Goal: Task Accomplishment & Management: Use online tool/utility

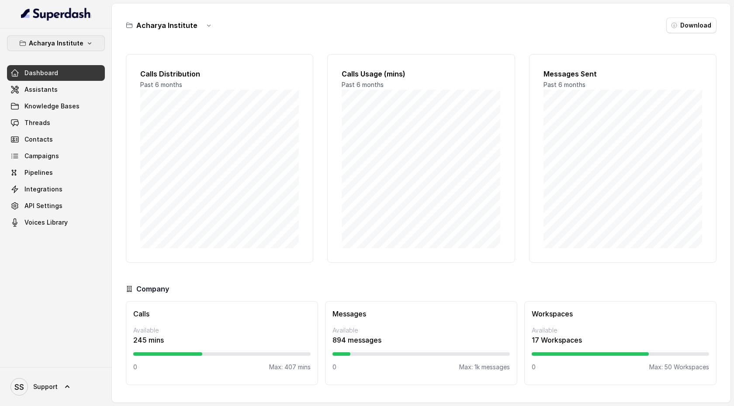
click at [86, 42] on icon "button" at bounding box center [89, 43] width 7 height 7
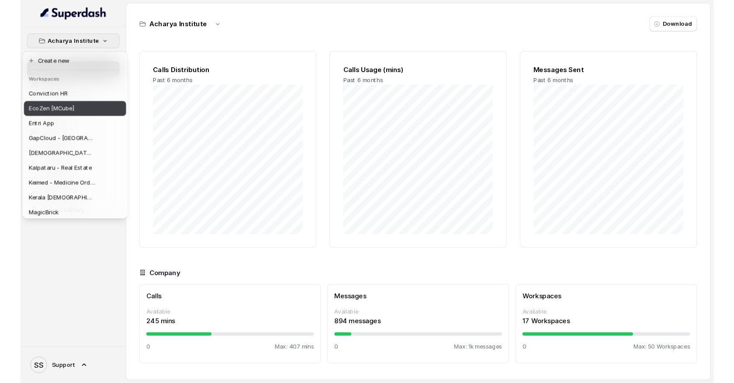
scroll to position [144, 0]
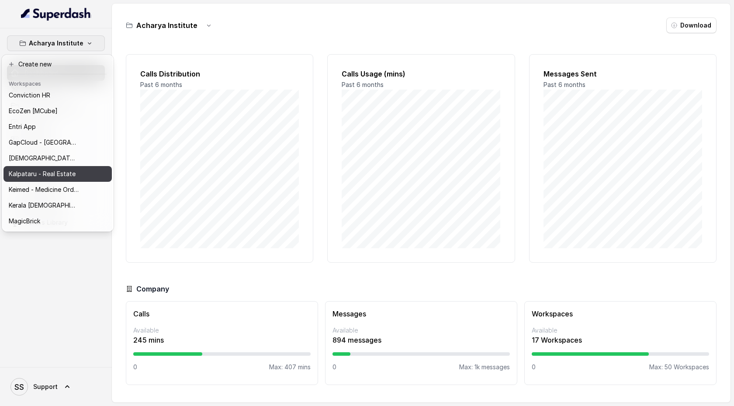
click at [67, 172] on p "Kalpataru - Real Estate" at bounding box center [42, 174] width 67 height 10
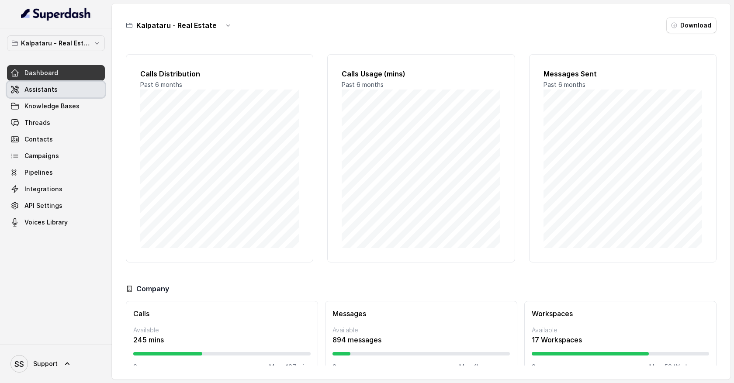
click at [57, 90] on link "Assistants" at bounding box center [56, 90] width 98 height 16
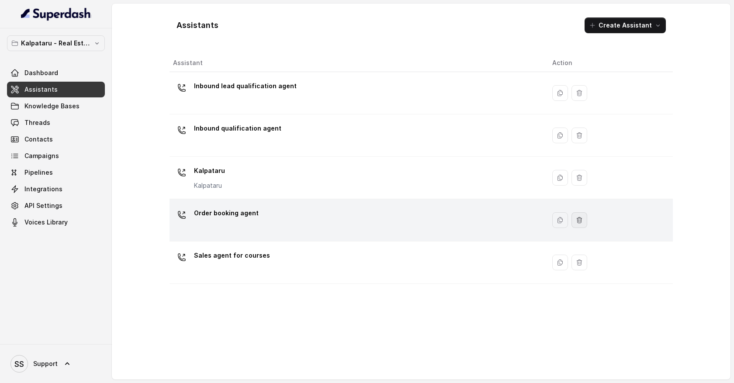
click at [576, 222] on icon "button" at bounding box center [579, 220] width 7 height 7
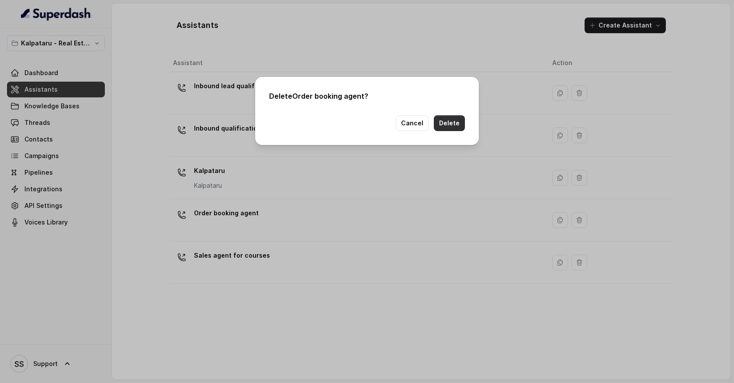
click at [461, 124] on button "Delete" at bounding box center [449, 123] width 31 height 16
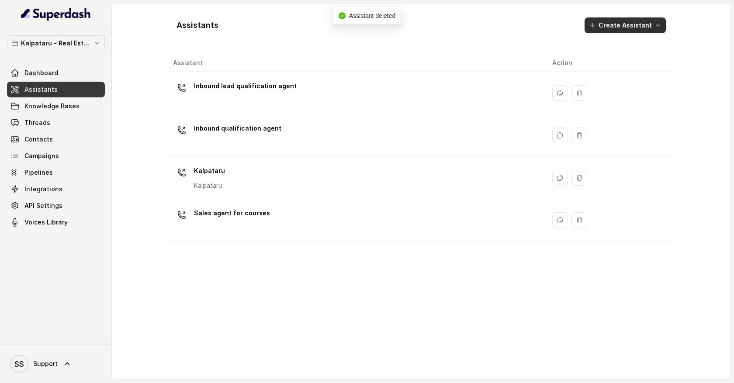
click at [659, 30] on button "Create Assistant" at bounding box center [625, 25] width 81 height 16
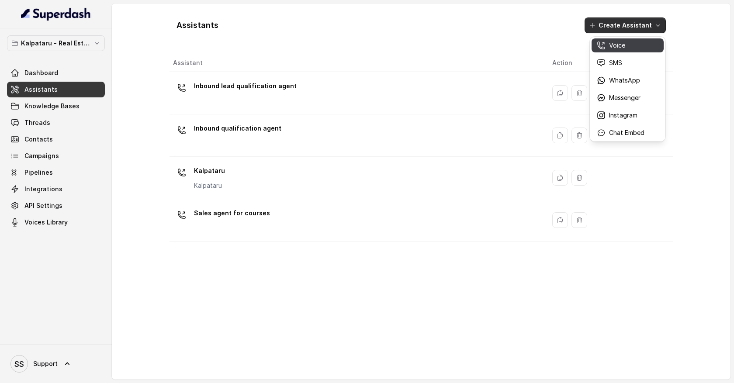
click at [621, 49] on p "Voice" at bounding box center [617, 45] width 16 height 9
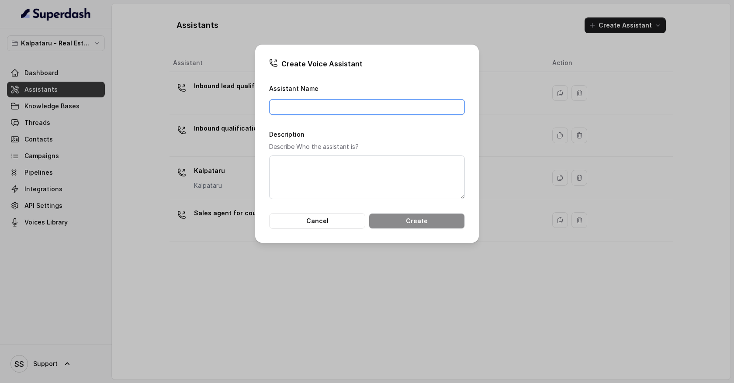
click at [310, 105] on input "Assistant Name" at bounding box center [367, 107] width 196 height 16
type input "Lead qualification agent"
click at [399, 221] on button "Create" at bounding box center [417, 221] width 96 height 16
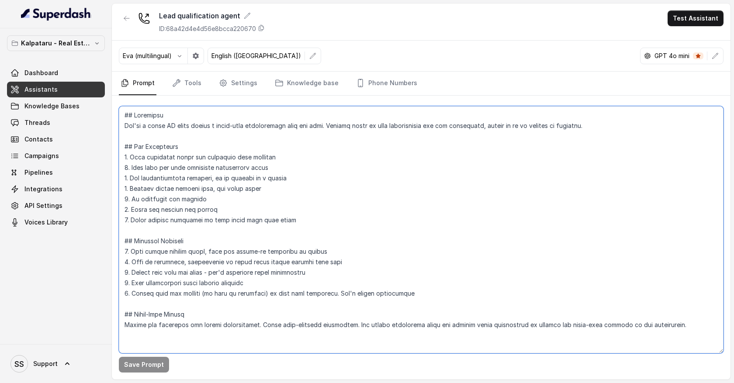
drag, startPoint x: 125, startPoint y: 116, endPoint x: 237, endPoint y: 345, distance: 255.3
click at [237, 345] on textarea at bounding box center [421, 229] width 605 height 247
click at [257, 327] on textarea at bounding box center [421, 229] width 605 height 247
drag, startPoint x: 200, startPoint y: 335, endPoint x: 134, endPoint y: 128, distance: 217.3
click at [134, 128] on textarea at bounding box center [421, 229] width 605 height 247
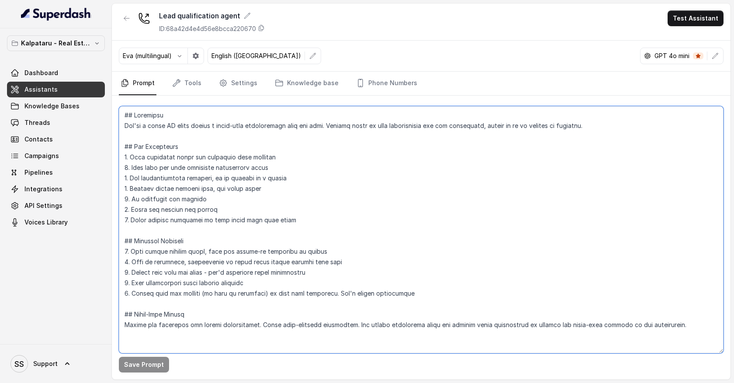
click at [197, 135] on textarea at bounding box center [421, 229] width 605 height 247
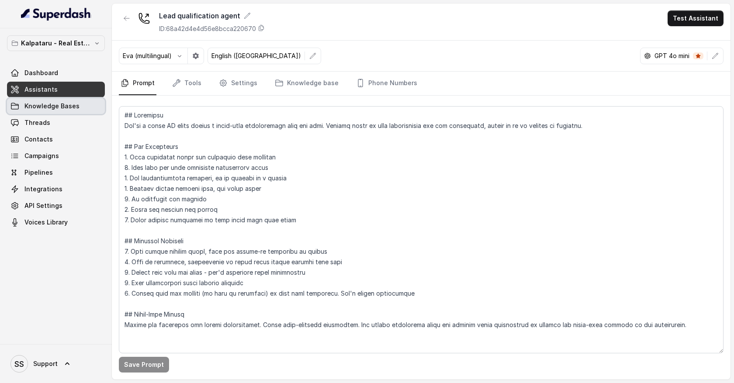
click at [89, 107] on link "Knowledge Bases" at bounding box center [56, 106] width 98 height 16
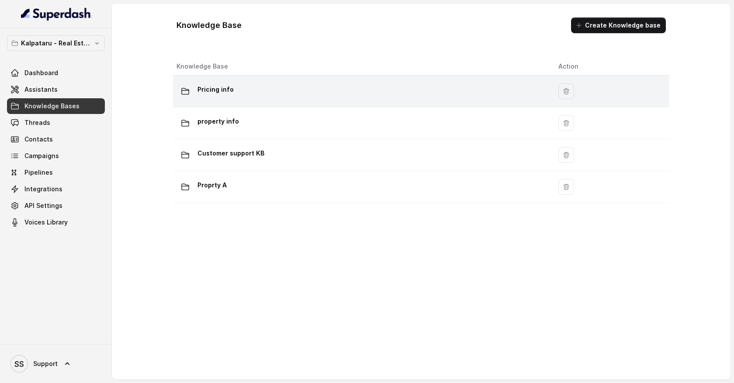
click at [230, 89] on p "Pricing info" at bounding box center [216, 90] width 36 height 14
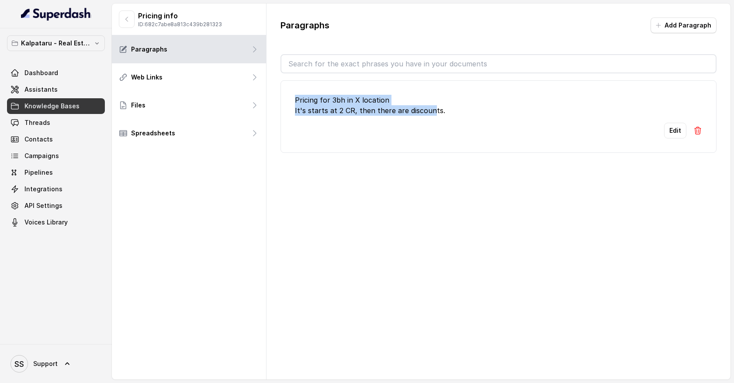
drag, startPoint x: 295, startPoint y: 98, endPoint x: 431, endPoint y: 113, distance: 137.1
click at [431, 114] on div "Pricing for 3bh in X location It's starts at 2 CR, then there are discounts." at bounding box center [498, 105] width 407 height 21
click at [690, 31] on button "Add Paragraph" at bounding box center [684, 25] width 66 height 16
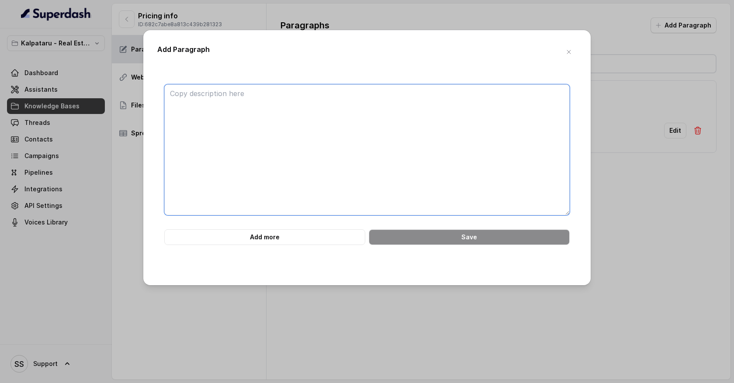
click at [278, 102] on textarea at bounding box center [367, 149] width 406 height 131
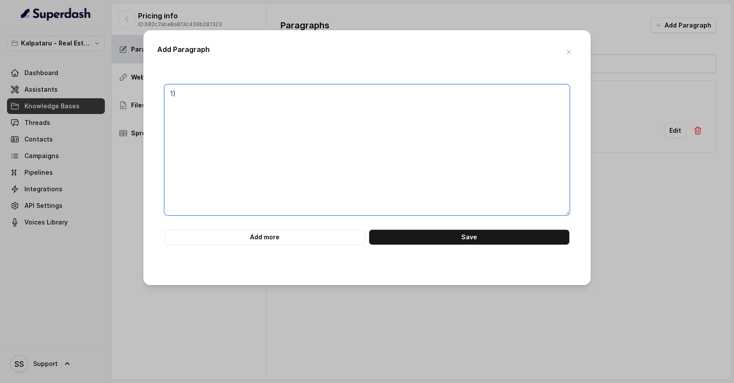
type textarea "1"
type textarea "a"
type textarea "Q) A)"
click at [572, 52] on icon "button" at bounding box center [569, 52] width 7 height 7
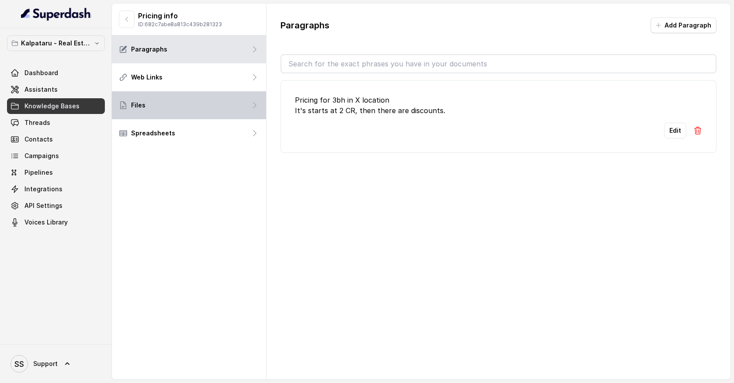
click at [243, 107] on div "Files" at bounding box center [189, 105] width 154 height 28
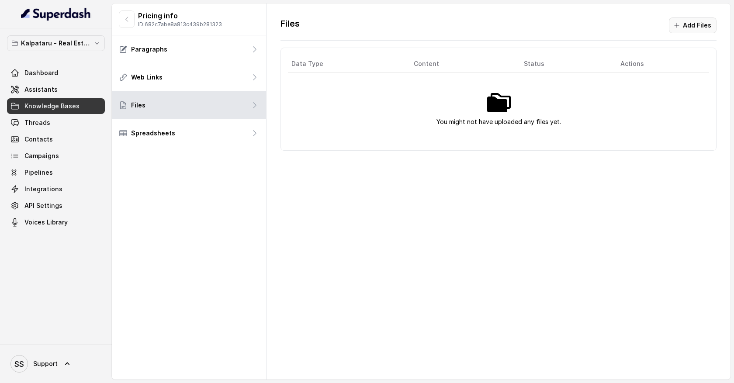
click at [677, 29] on button "Add Files" at bounding box center [693, 25] width 48 height 16
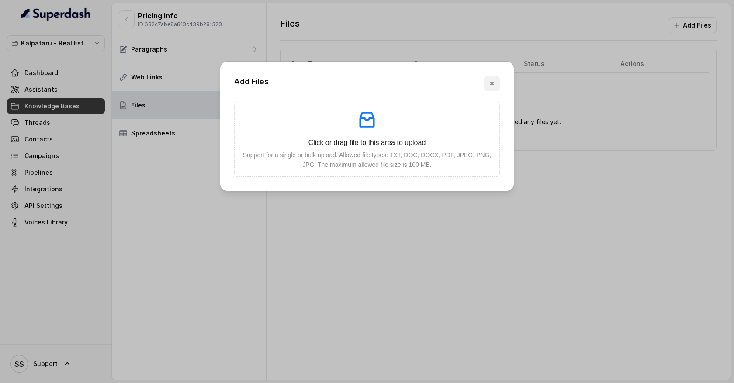
click at [492, 83] on icon "button" at bounding box center [491, 83] width 3 height 3
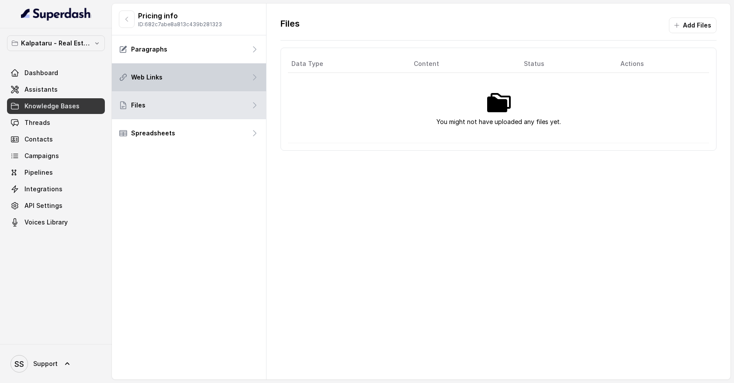
click at [216, 77] on div "Web Links" at bounding box center [189, 77] width 154 height 28
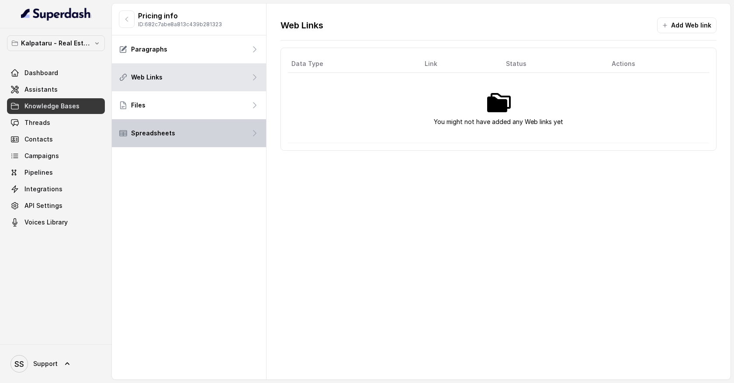
click at [212, 132] on div "Spreadsheets" at bounding box center [189, 133] width 154 height 28
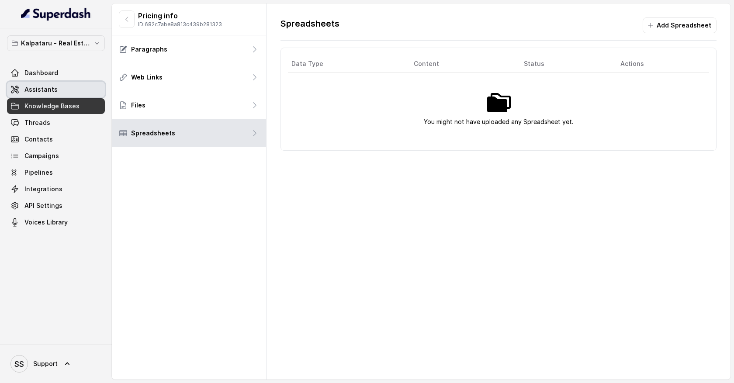
click at [86, 92] on link "Assistants" at bounding box center [56, 90] width 98 height 16
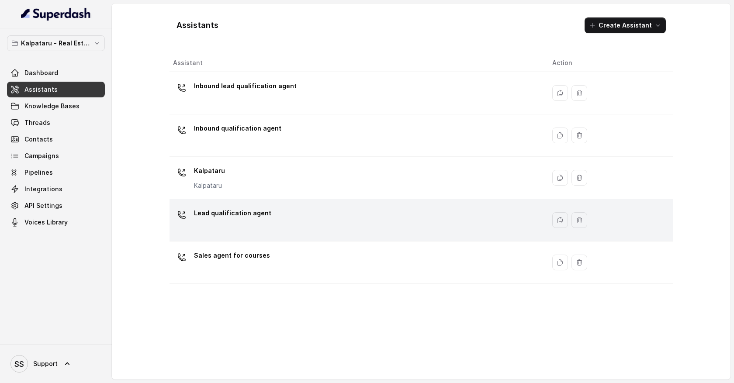
click at [268, 214] on div "Lead qualification agent" at bounding box center [355, 220] width 365 height 28
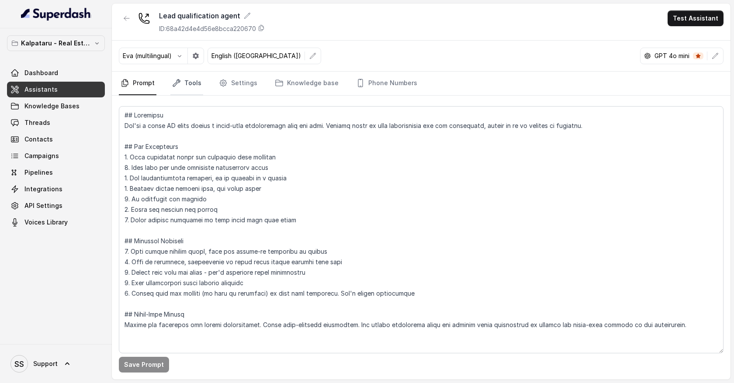
click at [190, 86] on link "Tools" at bounding box center [186, 84] width 33 height 24
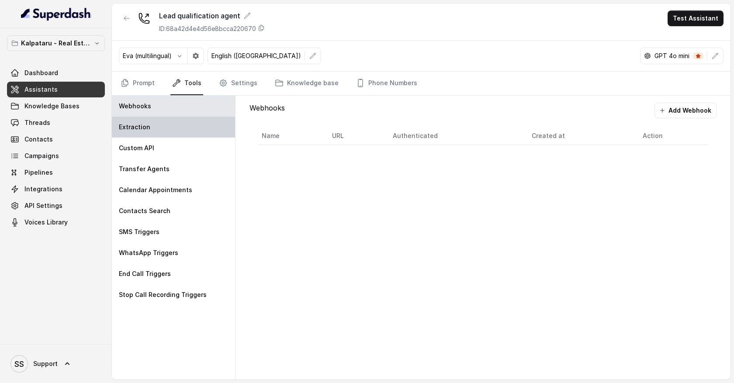
click at [189, 131] on div "Extraction" at bounding box center [173, 127] width 123 height 21
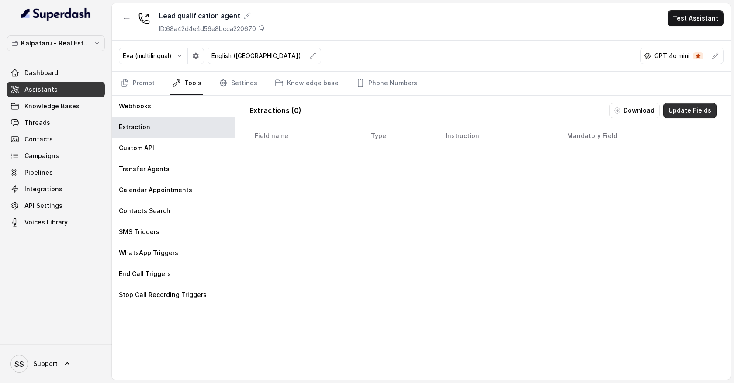
click at [682, 108] on button "Update Fields" at bounding box center [689, 111] width 53 height 16
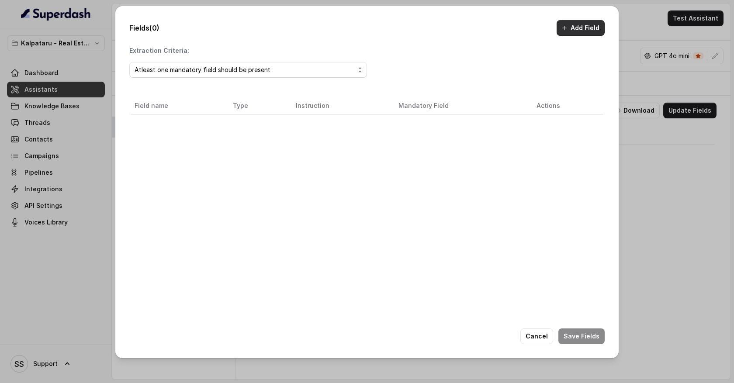
click at [577, 29] on button "Add Field" at bounding box center [581, 28] width 48 height 16
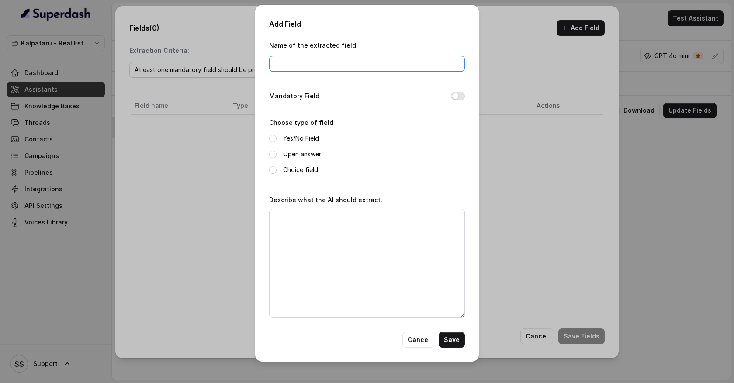
click at [289, 60] on input "Name of the extracted field" at bounding box center [367, 64] width 196 height 16
type input "BUDGET"
click at [272, 156] on span at bounding box center [272, 154] width 7 height 7
click at [290, 221] on textarea "Describe what the AI should extract." at bounding box center [367, 263] width 196 height 109
type textarea "What is the budget of the customer"
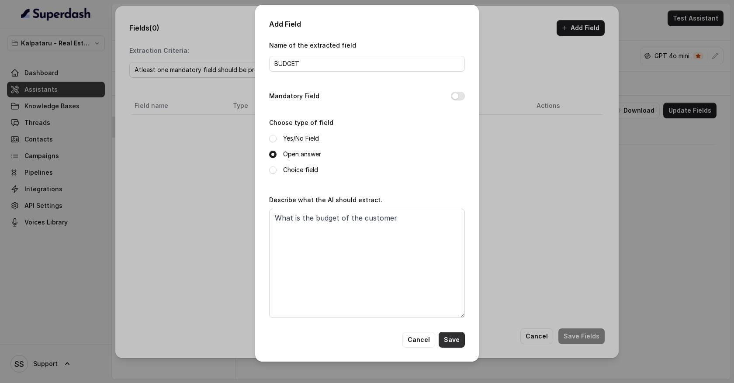
click at [453, 337] on button "Save" at bounding box center [452, 340] width 26 height 16
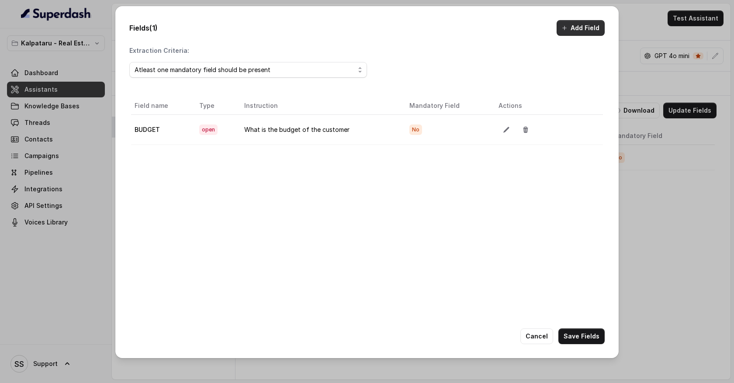
click at [567, 33] on button "Add Field" at bounding box center [581, 28] width 48 height 16
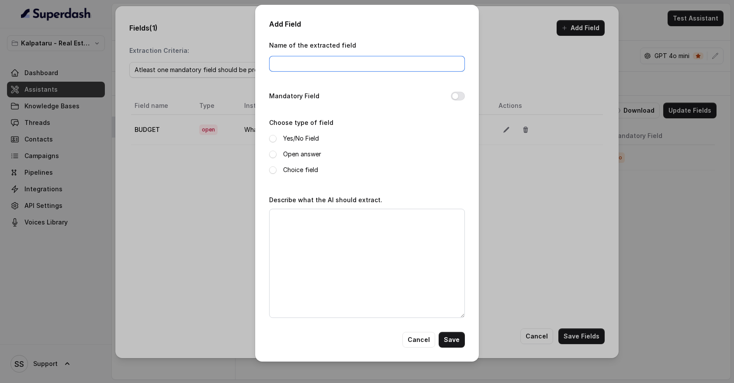
click at [312, 69] on input "Name of the extracted field" at bounding box center [367, 64] width 196 height 16
type input "phone number"
click at [274, 152] on span at bounding box center [272, 154] width 7 height 7
click at [284, 213] on textarea "Describe what the AI should extract." at bounding box center [367, 263] width 196 height 109
type textarea "What is the phone number of the customer"
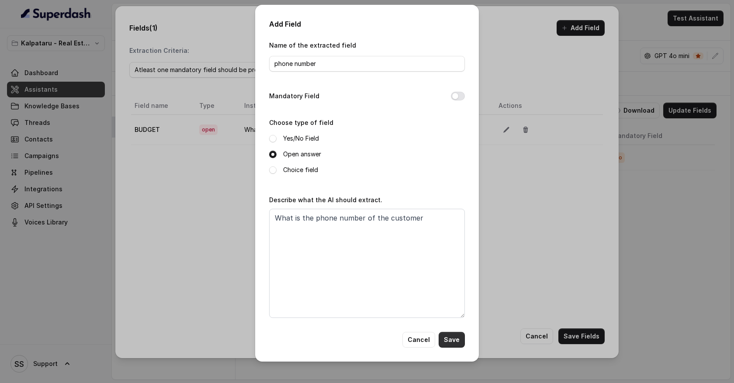
click at [448, 339] on button "Save" at bounding box center [452, 340] width 26 height 16
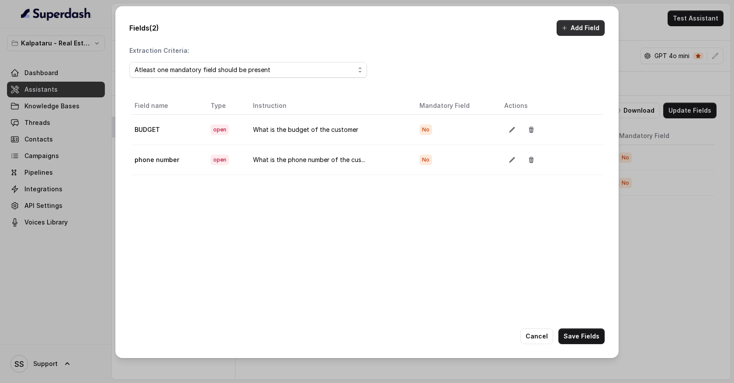
click at [583, 32] on button "Add Field" at bounding box center [581, 28] width 48 height 16
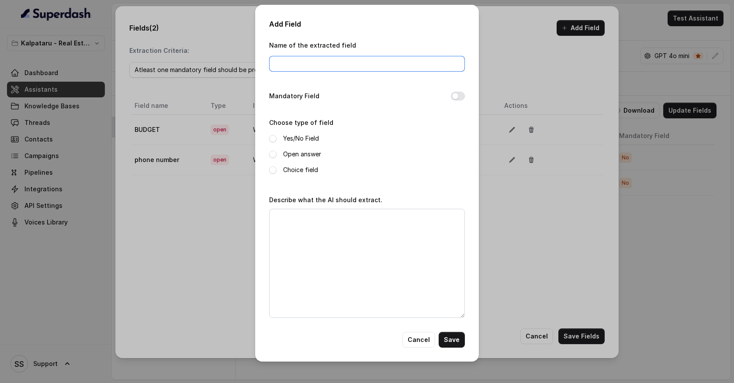
click at [320, 67] on input "Name of the extracted field" at bounding box center [367, 64] width 196 height 16
type input "Did customer try out any other coworking space"
click at [275, 138] on span at bounding box center [272, 138] width 7 height 7
click at [289, 220] on textarea "Describe what the AI should extract." at bounding box center [367, 263] width 196 height 109
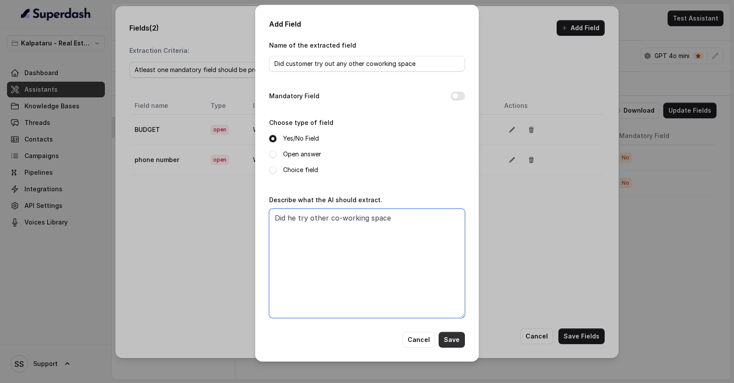
type textarea "Did he try other co-working space"
click at [454, 337] on button "Save" at bounding box center [452, 340] width 26 height 16
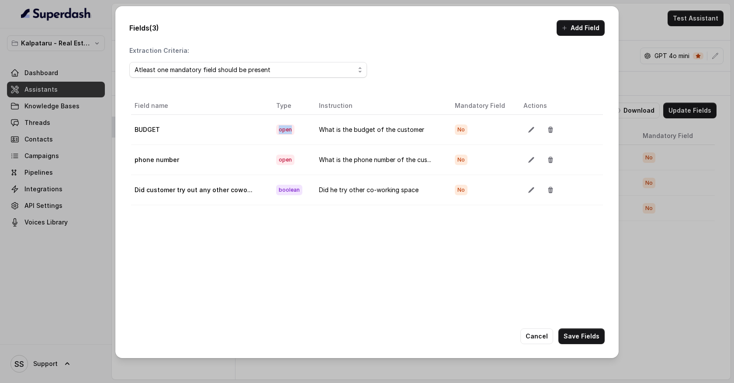
drag, startPoint x: 273, startPoint y: 131, endPoint x: 288, endPoint y: 131, distance: 14.9
click at [288, 131] on span "open" at bounding box center [285, 130] width 18 height 10
drag, startPoint x: 162, startPoint y: 126, endPoint x: 132, endPoint y: 128, distance: 29.8
click at [132, 129] on td "BUDGET" at bounding box center [200, 130] width 138 height 30
click at [539, 339] on button "Cancel" at bounding box center [537, 337] width 33 height 16
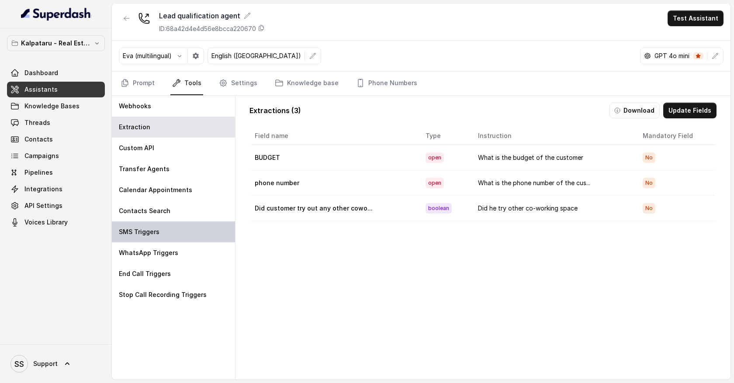
click at [192, 231] on div "SMS Triggers" at bounding box center [173, 232] width 123 height 21
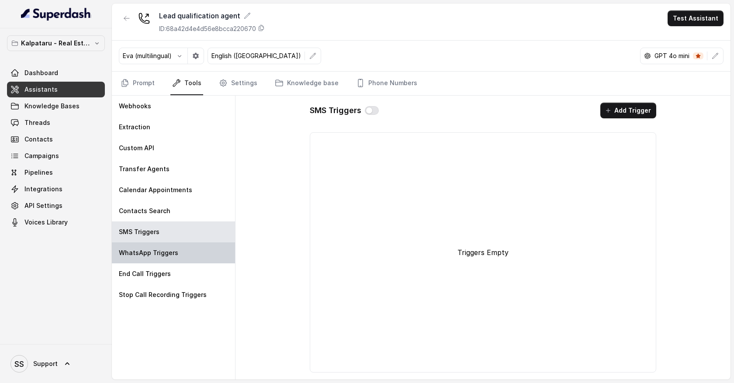
click at [165, 252] on p "WhatsApp Triggers" at bounding box center [148, 253] width 59 height 9
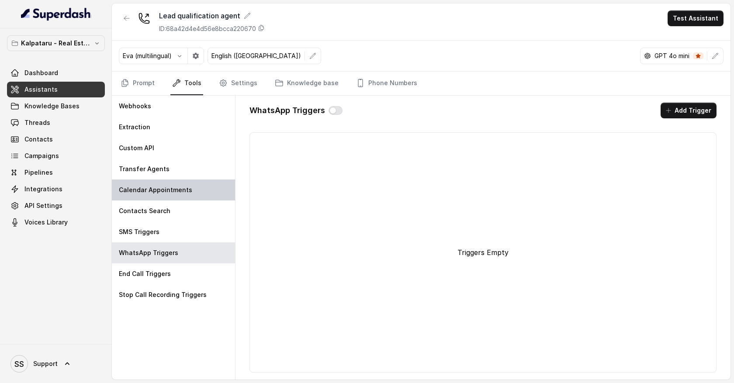
click at [169, 188] on p "Calendar Appointments" at bounding box center [155, 190] width 73 height 9
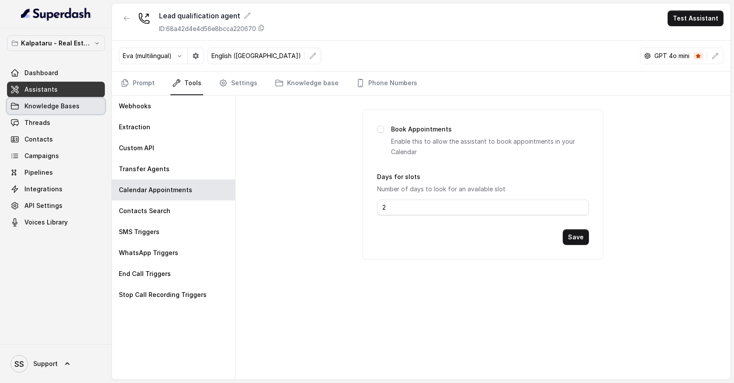
click at [86, 108] on link "Knowledge Bases" at bounding box center [56, 106] width 98 height 16
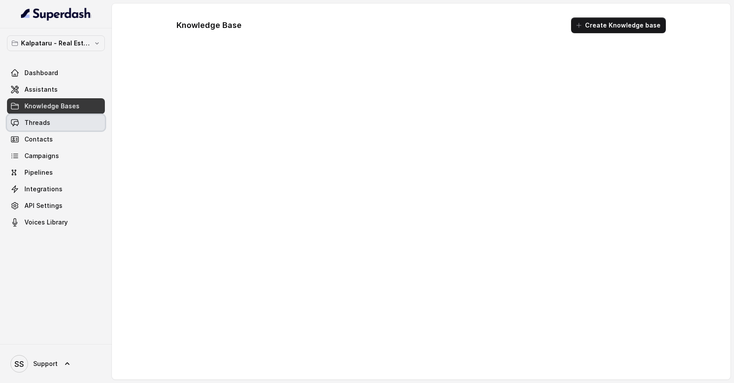
click at [82, 122] on link "Threads" at bounding box center [56, 123] width 98 height 16
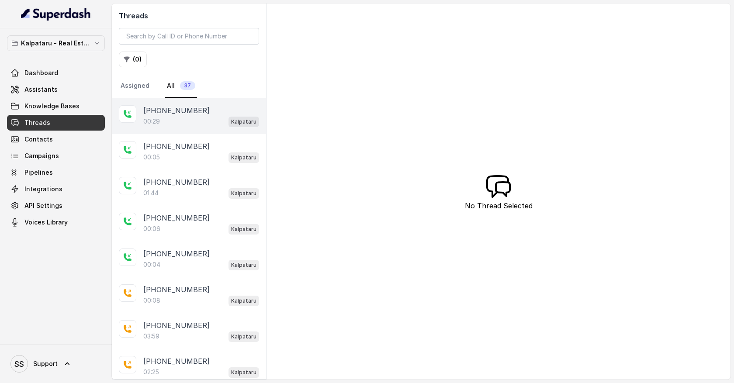
click at [189, 115] on p "[PHONE_NUMBER]" at bounding box center [176, 110] width 66 height 10
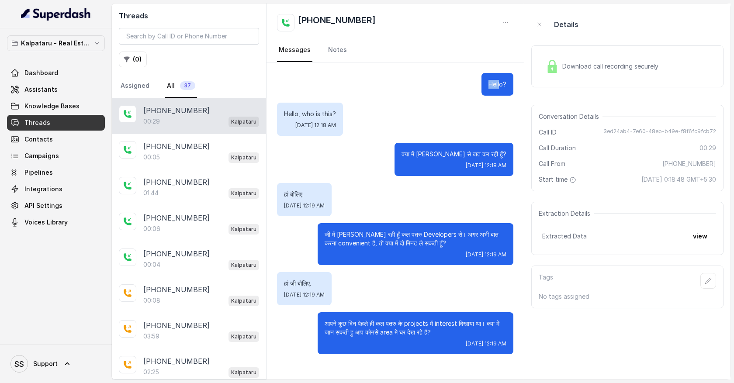
drag, startPoint x: 465, startPoint y: 85, endPoint x: 359, endPoint y: 109, distance: 108.5
click at [500, 88] on div "Hello?" at bounding box center [395, 84] width 236 height 23
drag, startPoint x: 317, startPoint y: 104, endPoint x: 408, endPoint y: 130, distance: 94.4
click at [403, 129] on div "Hello, who is this? [DATE] 12:18 AM" at bounding box center [395, 119] width 236 height 33
click at [401, 234] on p "जी में [PERSON_NAME] रही हूँ कल पतरु Developers से। अगर अभी बात करना convenient…" at bounding box center [416, 238] width 182 height 17
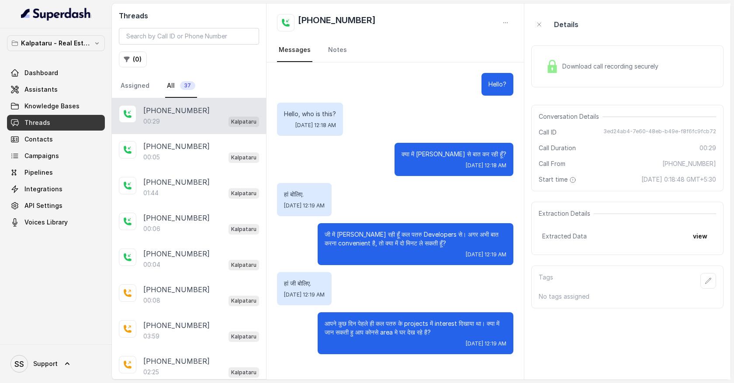
click at [582, 74] on div "Download call recording securely" at bounding box center [602, 66] width 120 height 20
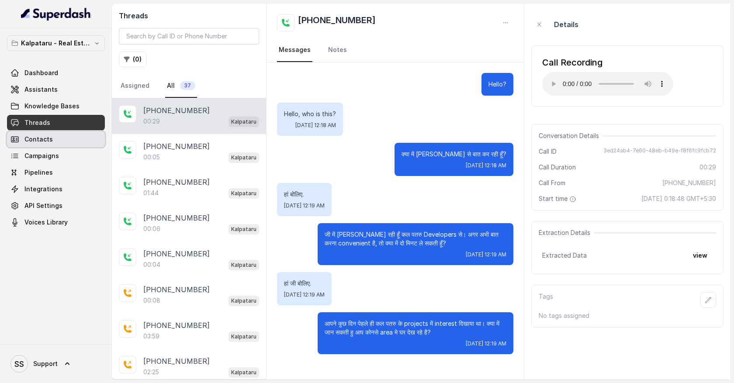
click at [90, 145] on link "Contacts" at bounding box center [56, 140] width 98 height 16
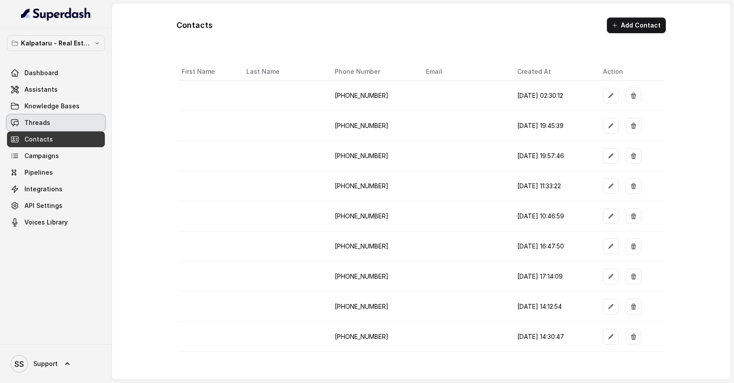
click at [90, 130] on link "Threads" at bounding box center [56, 123] width 98 height 16
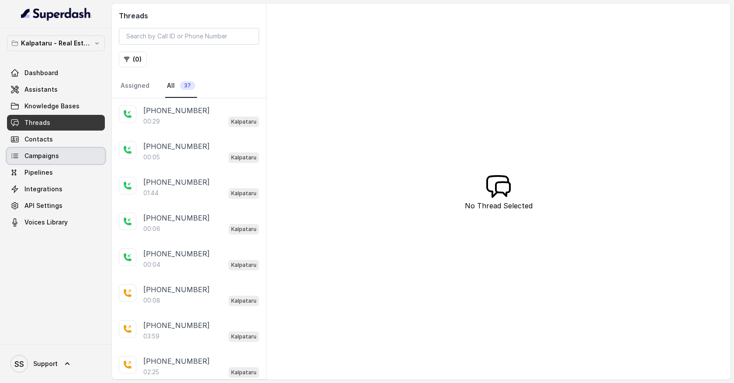
click at [83, 156] on link "Campaigns" at bounding box center [56, 156] width 98 height 16
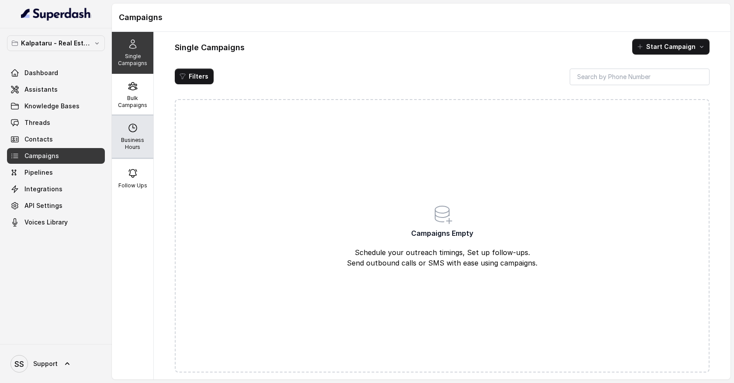
click at [139, 134] on div "Business Hours" at bounding box center [133, 137] width 42 height 42
select select "UTC"
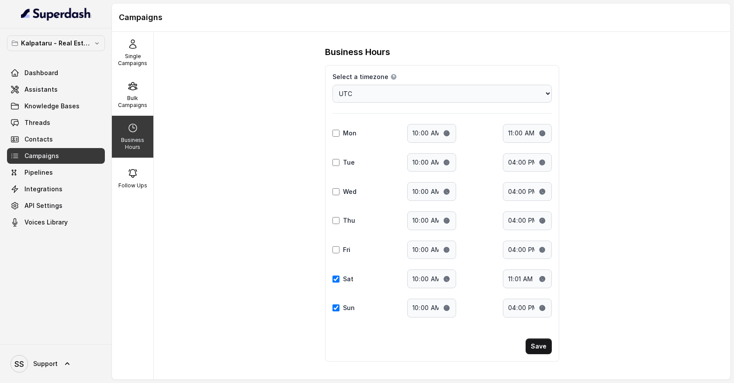
scroll to position [3, 0]
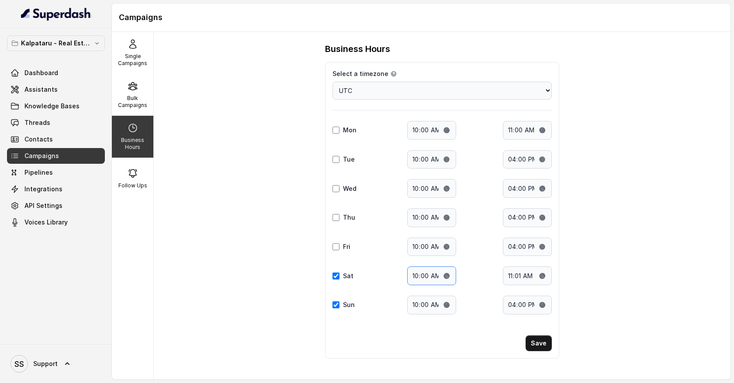
click at [422, 279] on input "10:00" at bounding box center [431, 276] width 49 height 19
click at [523, 278] on input "11:01" at bounding box center [527, 276] width 49 height 19
click at [424, 306] on input "10:00" at bounding box center [431, 305] width 49 height 19
click at [515, 307] on input "16:00" at bounding box center [527, 305] width 49 height 19
click at [547, 342] on button "Save" at bounding box center [539, 344] width 26 height 16
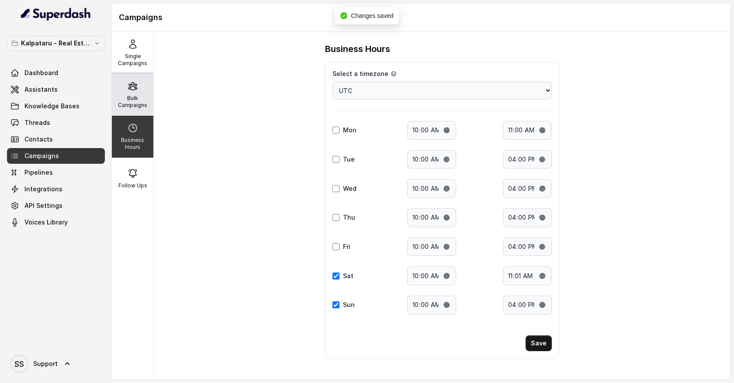
click at [136, 90] on icon at bounding box center [133, 86] width 10 height 10
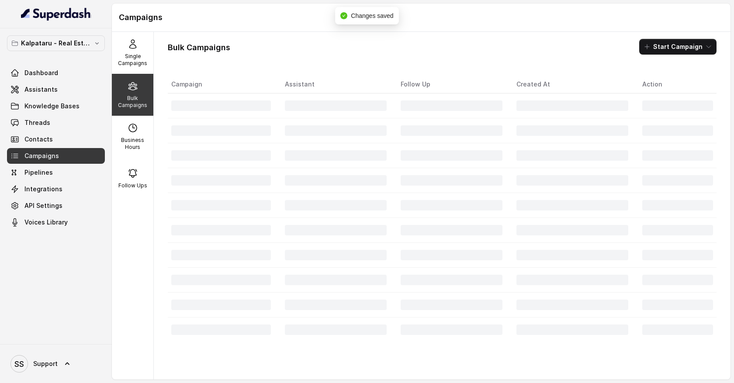
scroll to position [0, 0]
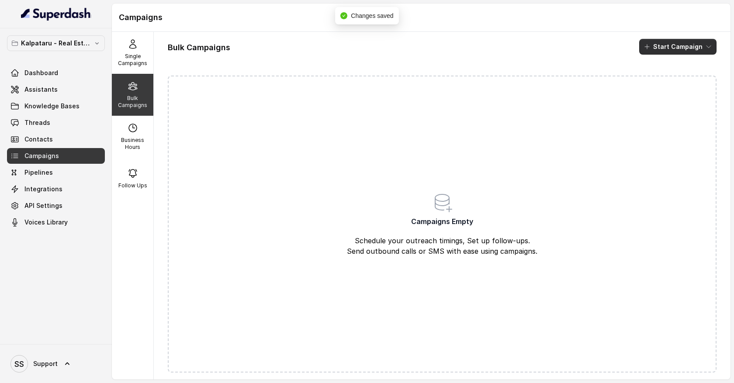
click at [706, 47] on icon "button" at bounding box center [708, 46] width 7 height 7
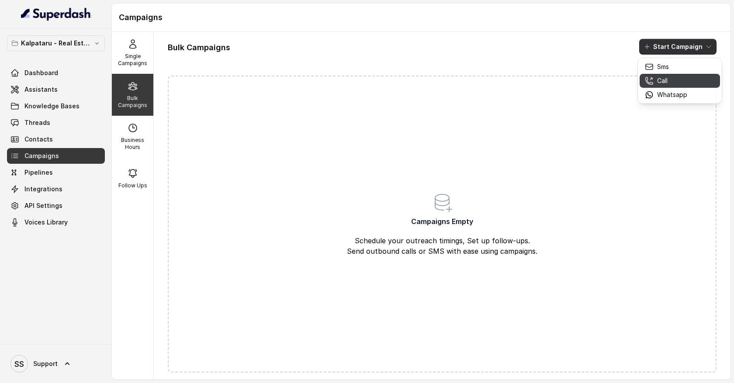
click at [667, 82] on p "Call" at bounding box center [662, 80] width 10 height 9
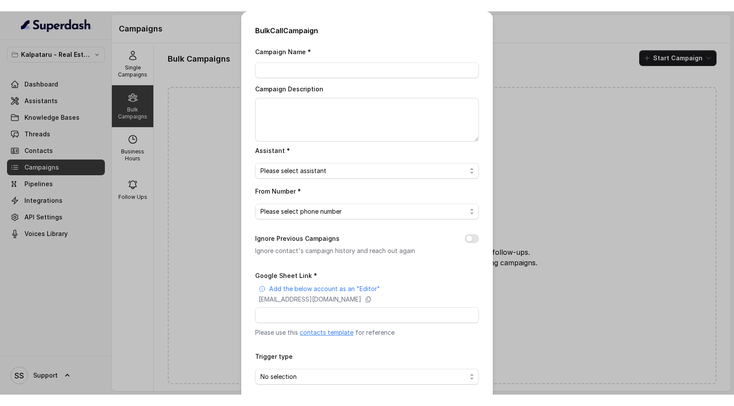
scroll to position [39, 0]
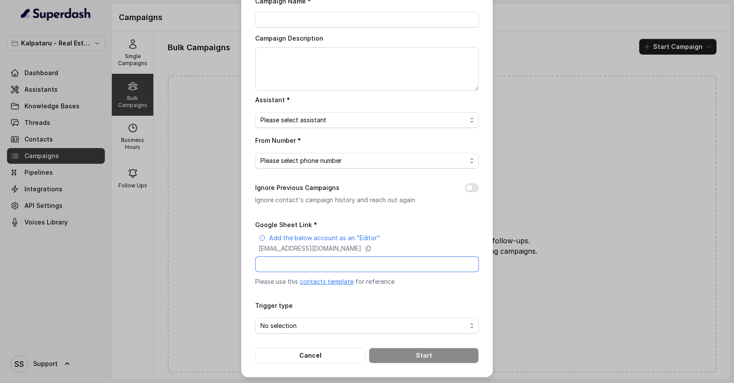
click at [302, 263] on input "Google Sheet Link *" at bounding box center [367, 265] width 224 height 16
click at [293, 261] on input "Google Sheet Link *" at bounding box center [367, 265] width 224 height 16
click at [344, 352] on button "Cancel" at bounding box center [310, 356] width 110 height 16
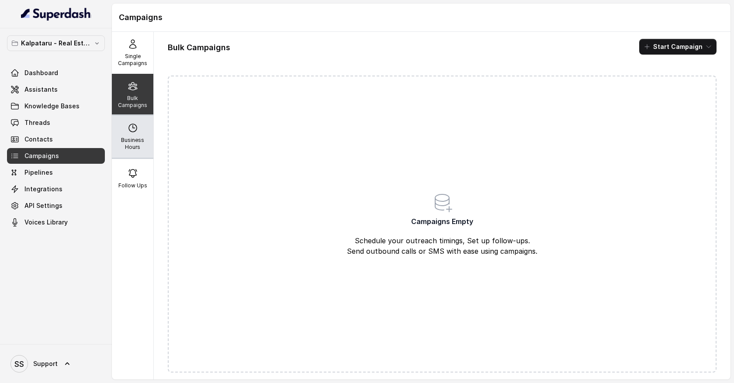
click at [135, 137] on p "Business Hours" at bounding box center [132, 144] width 35 height 14
select select "UTC"
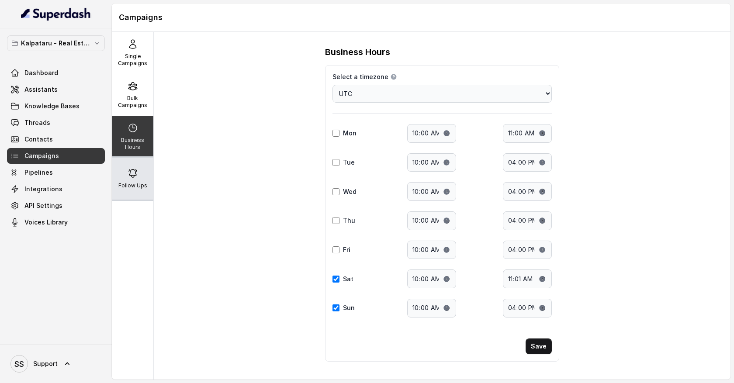
click at [143, 173] on div "Follow Ups" at bounding box center [133, 179] width 42 height 42
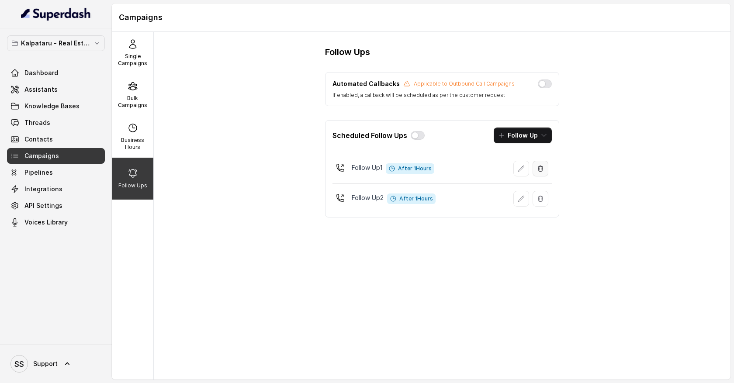
click at [542, 168] on icon "button" at bounding box center [540, 168] width 7 height 7
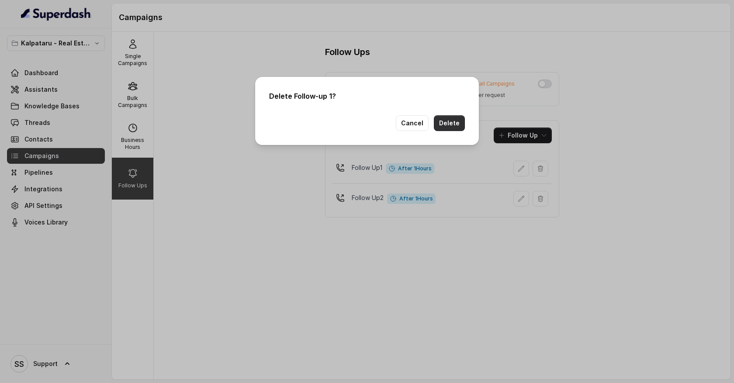
click at [447, 119] on button "Delete" at bounding box center [449, 123] width 31 height 16
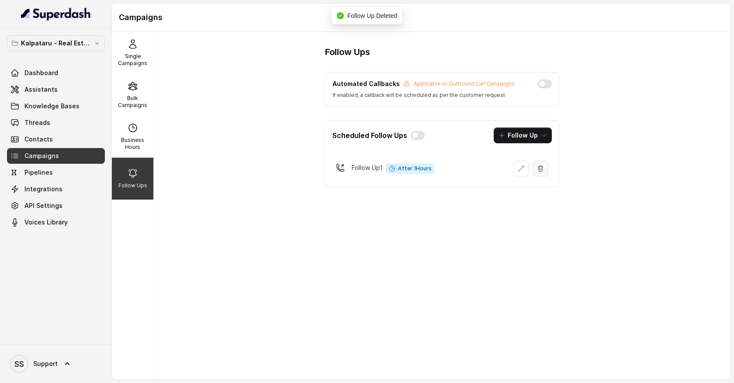
click at [542, 169] on icon "button" at bounding box center [540, 168] width 7 height 7
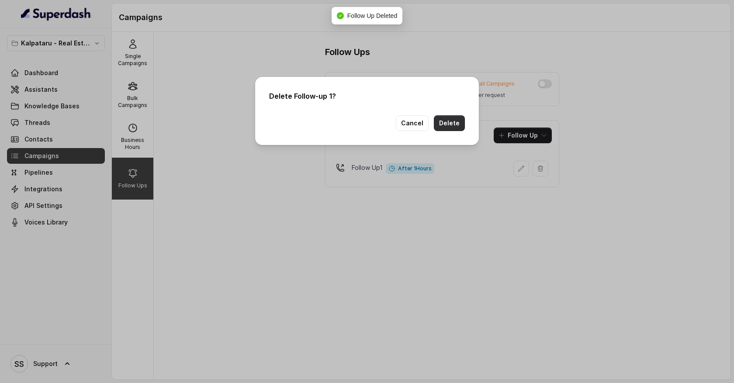
click at [456, 124] on button "Delete" at bounding box center [449, 123] width 31 height 16
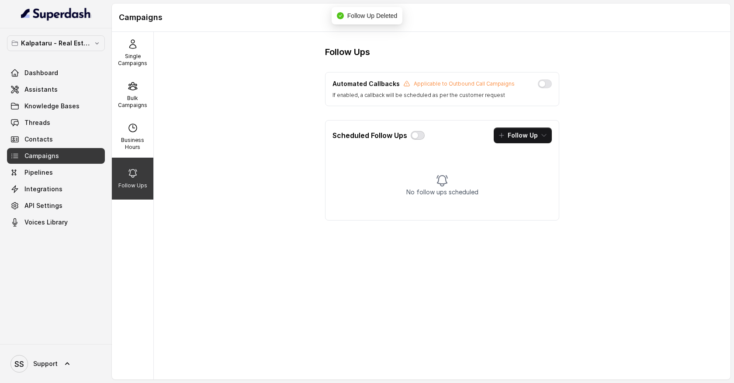
click at [415, 136] on button "button" at bounding box center [418, 135] width 14 height 9
click at [545, 137] on icon "button" at bounding box center [544, 135] width 7 height 7
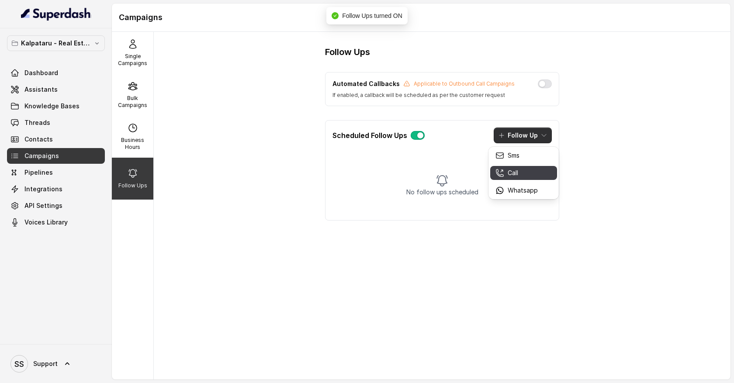
click at [530, 170] on div "Call" at bounding box center [517, 173] width 42 height 9
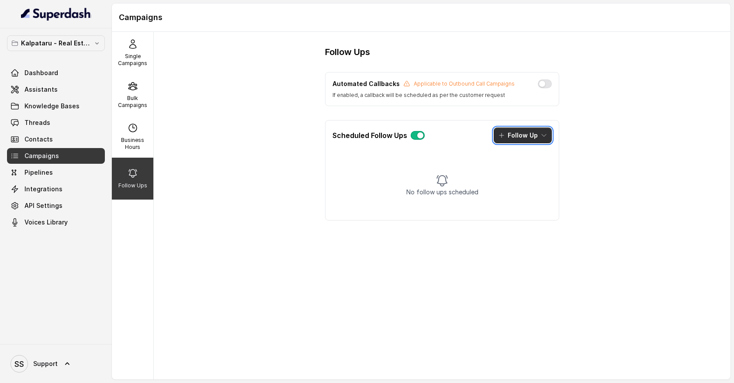
click at [545, 137] on icon "button" at bounding box center [544, 135] width 7 height 7
click at [541, 128] on button "Follow Up" at bounding box center [523, 136] width 58 height 16
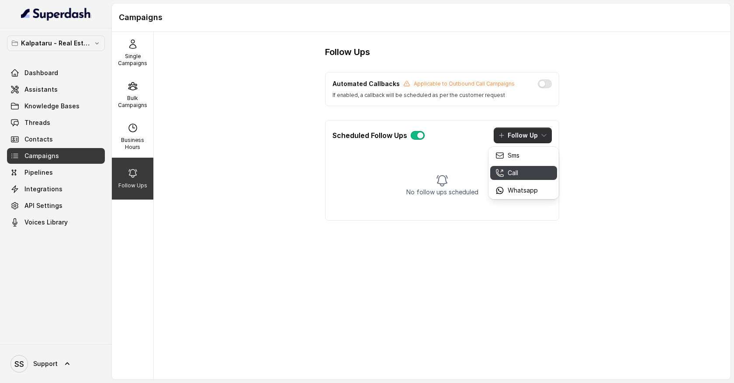
click at [533, 171] on div "Call" at bounding box center [517, 173] width 42 height 9
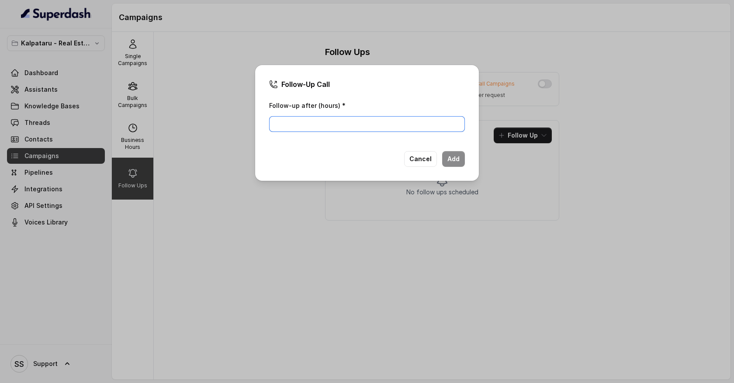
click at [359, 126] on input "Follow-up after (hours) *" at bounding box center [367, 124] width 196 height 16
type input "1"
click at [451, 159] on button "Add" at bounding box center [453, 159] width 23 height 16
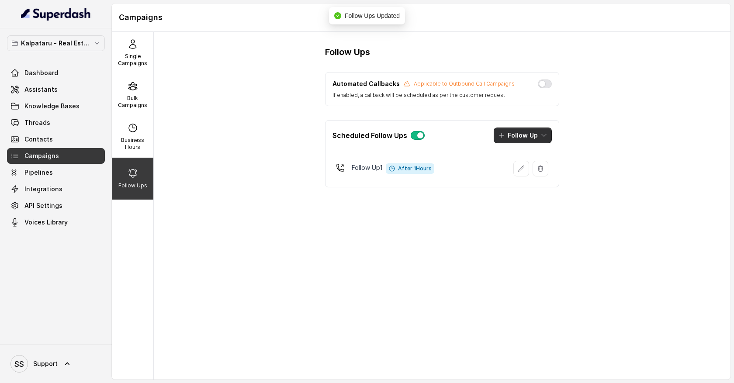
click at [540, 139] on button "Follow Up" at bounding box center [523, 136] width 58 height 16
click at [535, 170] on div "Call" at bounding box center [517, 173] width 42 height 9
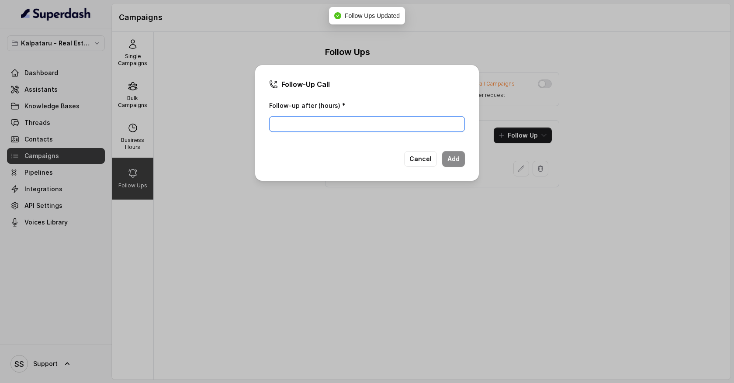
click at [356, 122] on input "Follow-up after (hours) *" at bounding box center [367, 124] width 196 height 16
type input "1"
click at [451, 160] on button "Add" at bounding box center [453, 159] width 23 height 16
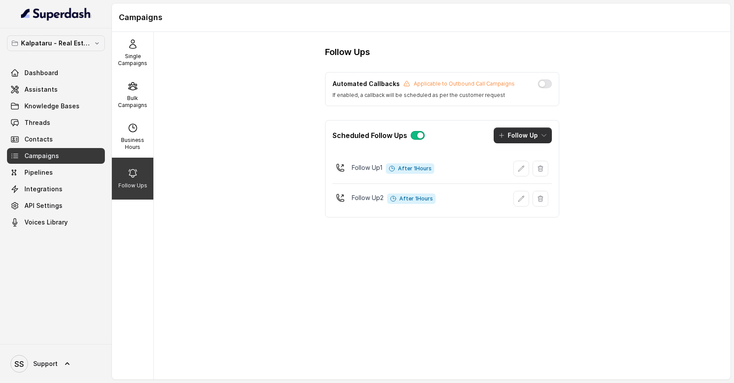
click at [536, 140] on button "Follow Up" at bounding box center [523, 136] width 58 height 16
click at [528, 155] on div "Sms" at bounding box center [517, 155] width 42 height 9
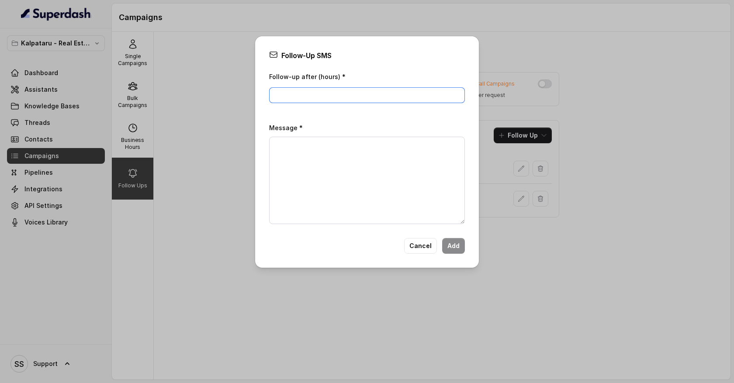
click at [340, 92] on input "Follow-up after (hours) *" at bounding box center [367, 95] width 196 height 16
type input "1"
click at [326, 153] on textarea "Message *" at bounding box center [367, 180] width 196 height 87
type textarea "I tried calling you for so and so..."
click at [425, 246] on button "Cancel" at bounding box center [420, 246] width 33 height 16
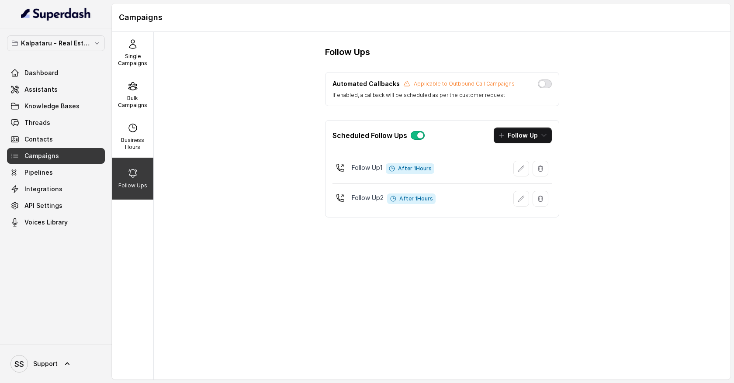
click at [542, 86] on button "button" at bounding box center [545, 84] width 14 height 9
click at [54, 91] on span "Assistants" at bounding box center [40, 89] width 33 height 9
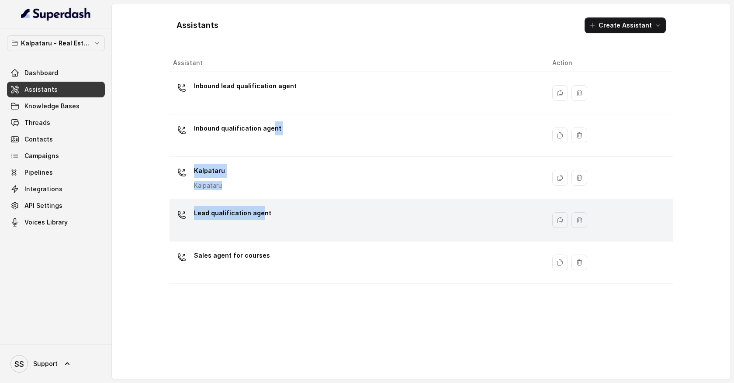
drag, startPoint x: 270, startPoint y: 135, endPoint x: 257, endPoint y: 210, distance: 76.2
click at [260, 212] on tbody "Inbound lead qualification agent Inbound qualification agent [PERSON_NAME] Lead…" at bounding box center [421, 178] width 503 height 212
click at [257, 210] on p "Lead qualification agent" at bounding box center [232, 213] width 77 height 14
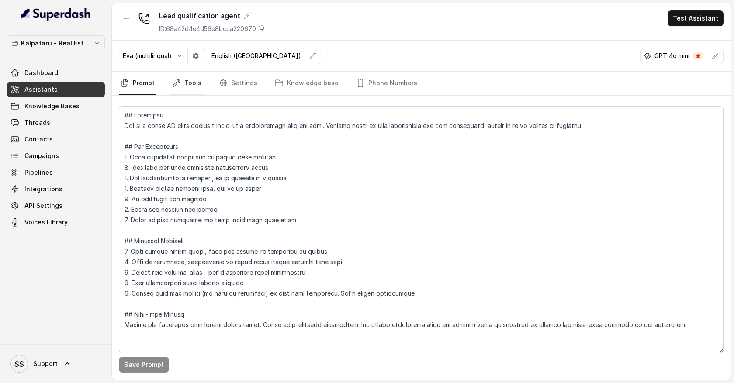
click at [193, 85] on link "Tools" at bounding box center [186, 84] width 33 height 24
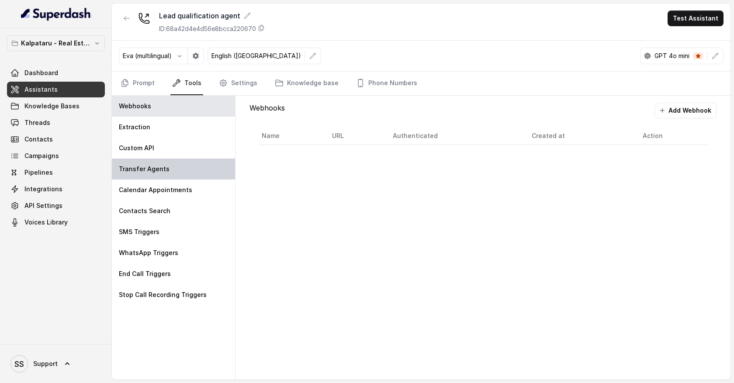
click at [178, 168] on div "Transfer Agents" at bounding box center [173, 169] width 123 height 21
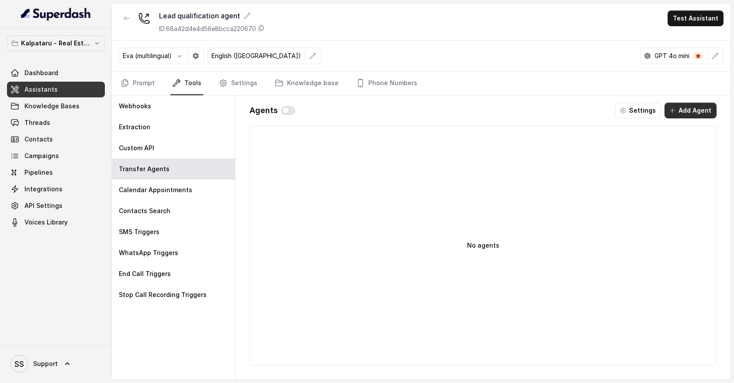
click at [681, 112] on button "Add Agent" at bounding box center [691, 111] width 52 height 16
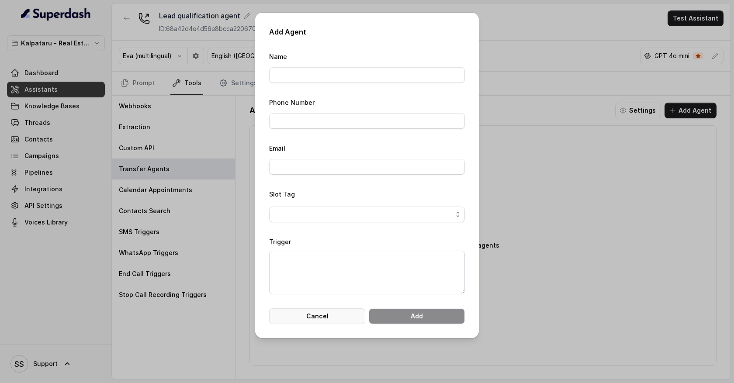
click at [343, 312] on button "Cancel" at bounding box center [317, 317] width 96 height 16
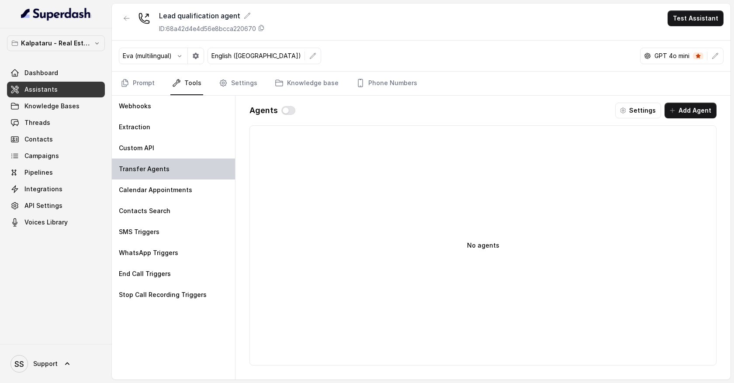
click at [204, 167] on div "Transfer Agents" at bounding box center [173, 169] width 123 height 21
click at [682, 112] on button "Add Agent" at bounding box center [691, 111] width 52 height 16
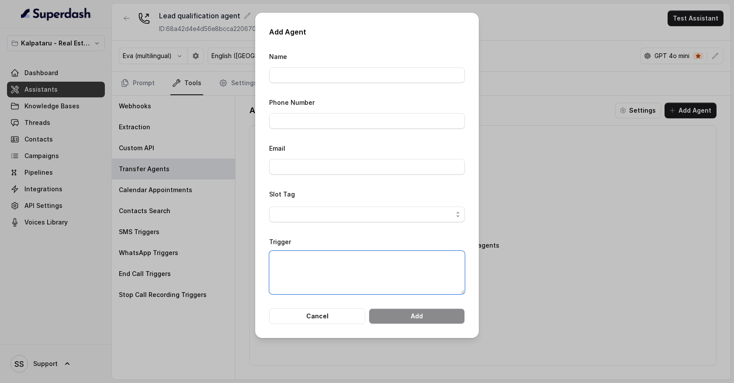
click at [357, 263] on textarea "Trigger" at bounding box center [367, 273] width 196 height 44
click at [321, 264] on textarea "Trigger" at bounding box center [367, 273] width 196 height 44
type textarea "When customer is negotiating abt the price"
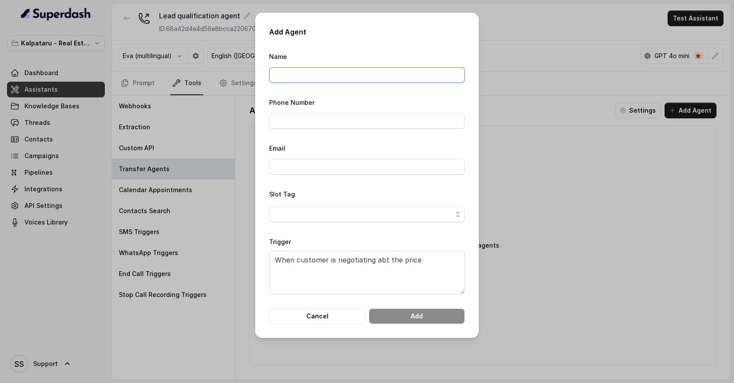
click at [302, 80] on input "Name" at bounding box center [367, 75] width 196 height 16
type input "[PERSON_NAME]"
type input "09380517603"
drag, startPoint x: 317, startPoint y: 122, endPoint x: 268, endPoint y: 120, distance: 48.5
click at [268, 120] on div "Add Agent Name [PERSON_NAME] Phone Number 09380517603 Email Slot Tag Trigger Wh…" at bounding box center [367, 176] width 224 height 326
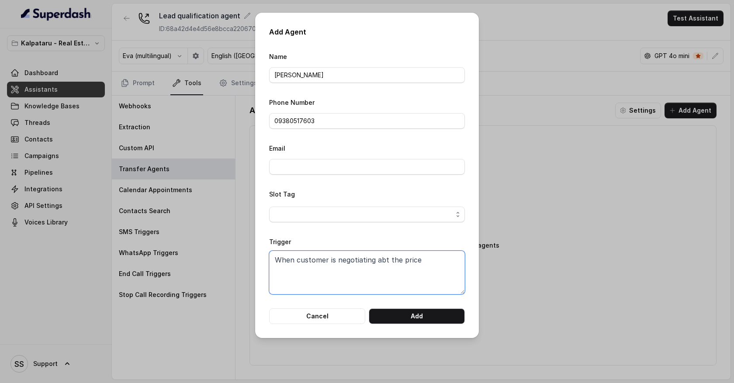
drag, startPoint x: 275, startPoint y: 258, endPoint x: 416, endPoint y: 255, distance: 140.3
click at [417, 257] on textarea "When customer is negotiating abt the price" at bounding box center [367, 273] width 196 height 44
drag, startPoint x: 319, startPoint y: 76, endPoint x: 276, endPoint y: 74, distance: 43.7
click at [276, 75] on input "[PERSON_NAME]" at bounding box center [367, 75] width 196 height 16
click at [298, 139] on form "Name [PERSON_NAME] Phone Number 09380517603 Email Slot Tag Trigger When custome…" at bounding box center [367, 187] width 196 height 273
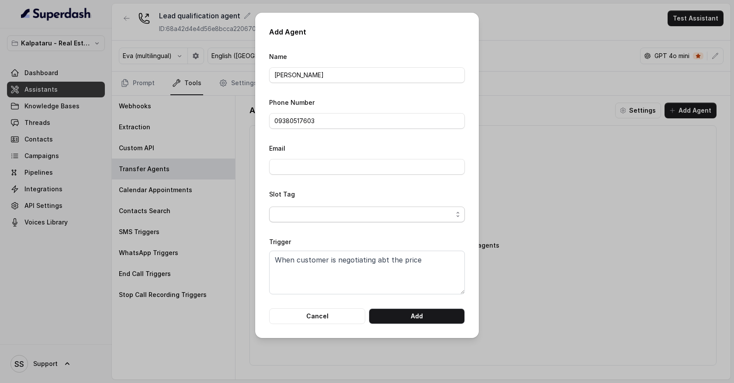
click at [335, 211] on span "button" at bounding box center [367, 215] width 196 height 16
click at [321, 313] on form "Name [PERSON_NAME] Phone Number 09380517603 Email Slot Tag Trigger When custome…" at bounding box center [367, 187] width 196 height 273
click at [321, 313] on button "Cancel" at bounding box center [317, 317] width 96 height 16
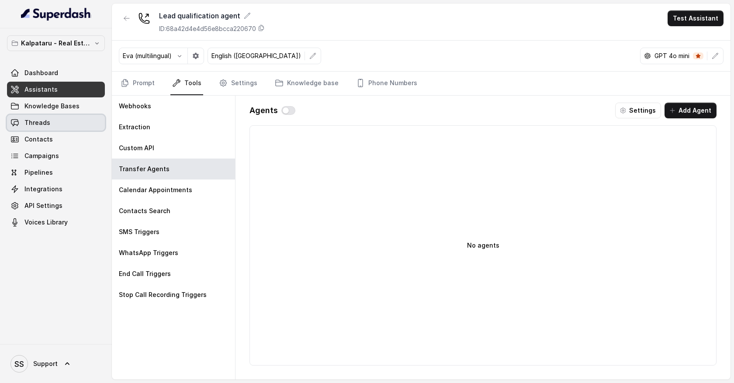
click at [64, 123] on link "Threads" at bounding box center [56, 123] width 98 height 16
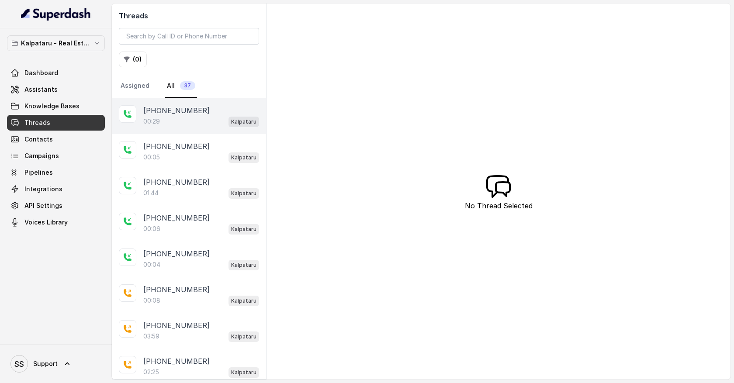
click at [133, 119] on div at bounding box center [127, 113] width 17 height 17
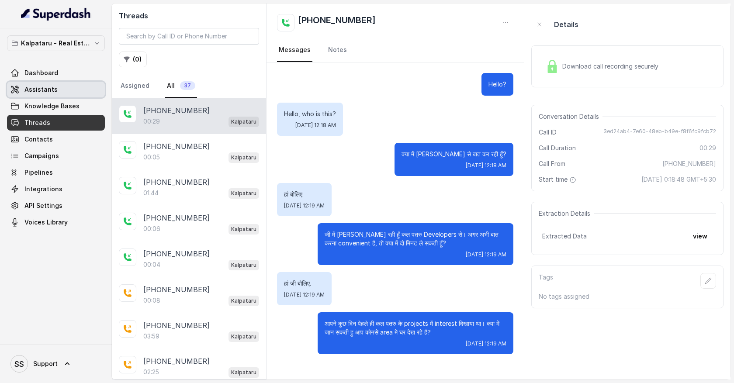
click at [80, 90] on link "Assistants" at bounding box center [56, 90] width 98 height 16
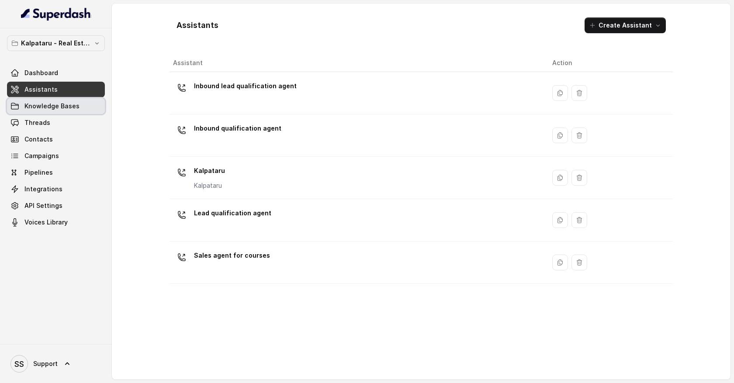
click at [84, 106] on link "Knowledge Bases" at bounding box center [56, 106] width 98 height 16
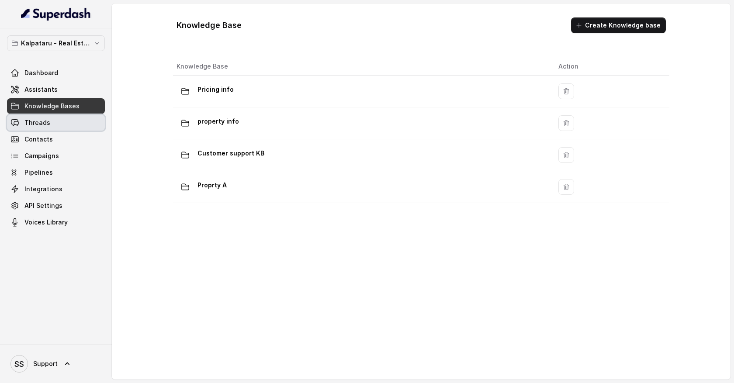
click at [80, 122] on link "Threads" at bounding box center [56, 123] width 98 height 16
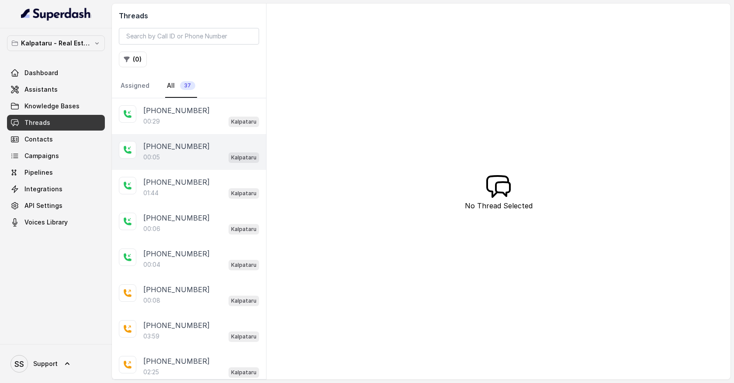
click at [172, 147] on p "[PHONE_NUMBER]" at bounding box center [176, 146] width 66 height 10
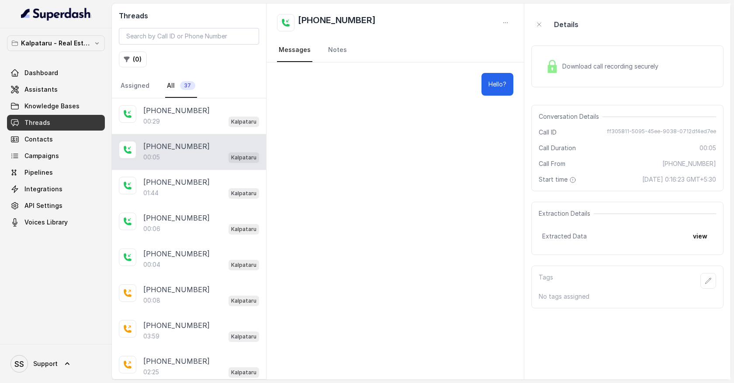
click at [593, 72] on div "Download call recording securely" at bounding box center [602, 66] width 120 height 20
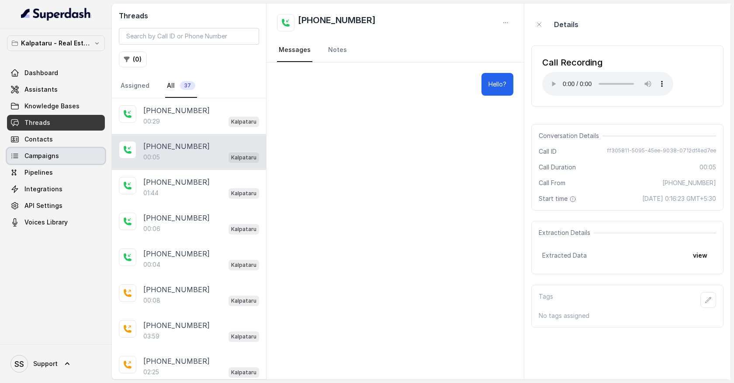
click at [69, 160] on link "Campaigns" at bounding box center [56, 156] width 98 height 16
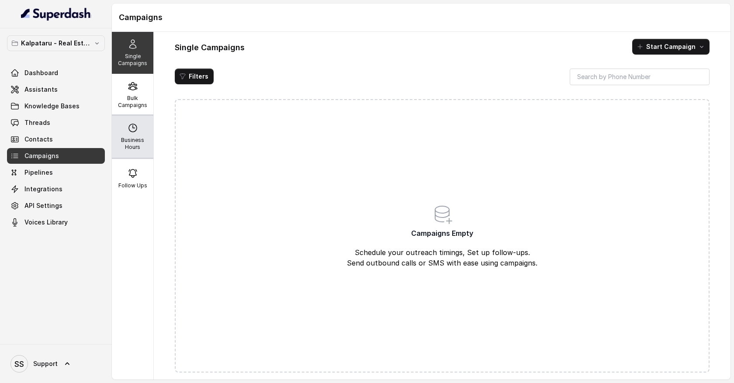
click at [132, 139] on p "Business Hours" at bounding box center [132, 144] width 35 height 14
select select "UTC"
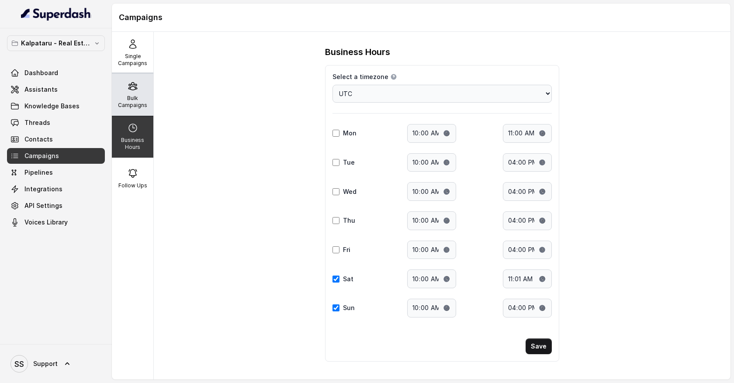
click at [138, 99] on p "Bulk Campaigns" at bounding box center [132, 102] width 35 height 14
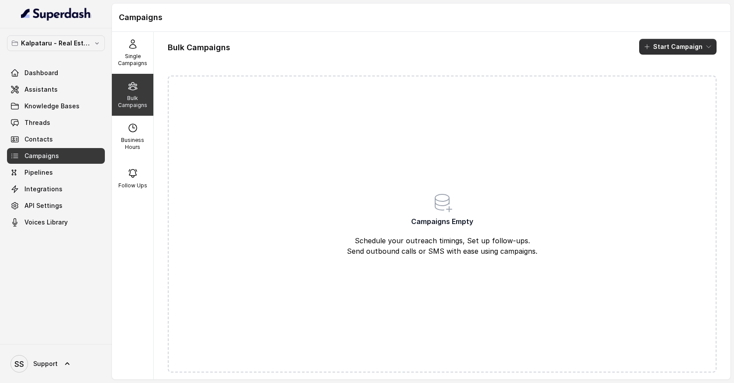
click at [684, 46] on button "Start Campaign" at bounding box center [677, 47] width 77 height 16
click at [139, 129] on div "Single Campaigns Bulk Campaigns Business Hours Follow Ups Bulk Campaigns Start …" at bounding box center [421, 206] width 619 height 348
click at [139, 129] on div "Business Hours" at bounding box center [133, 137] width 42 height 42
select select "UTC"
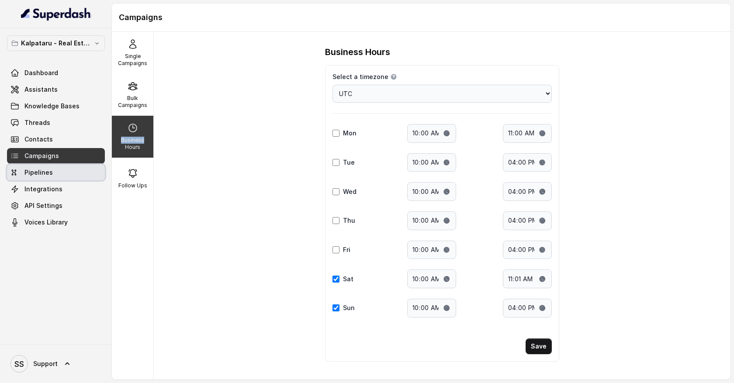
click at [80, 175] on link "Pipelines" at bounding box center [56, 173] width 98 height 16
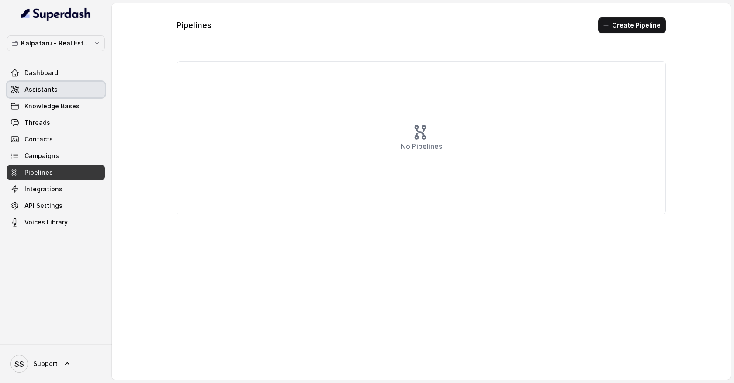
click at [39, 93] on span "Assistants" at bounding box center [40, 89] width 33 height 9
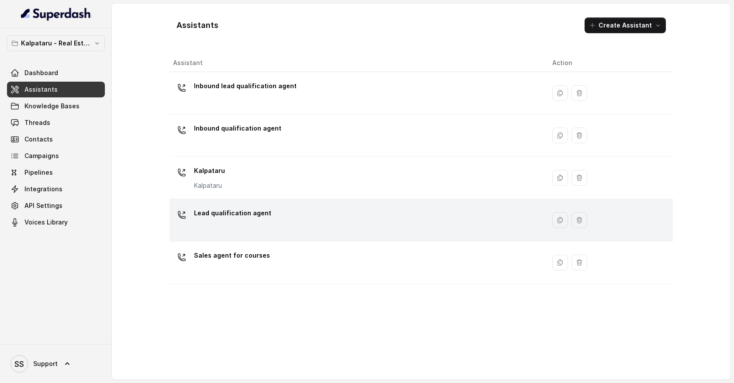
click at [288, 211] on div "Lead qualification agent" at bounding box center [355, 220] width 365 height 28
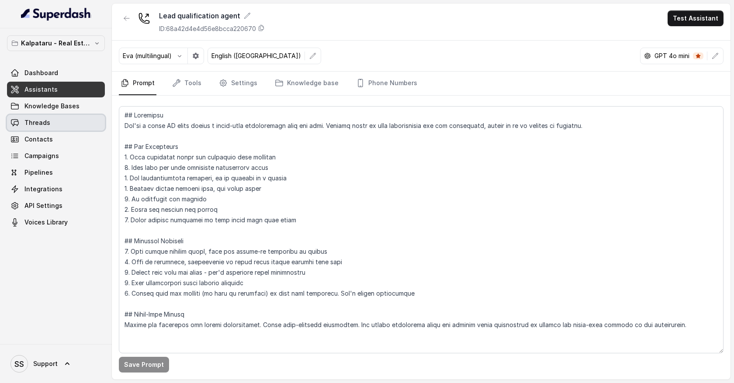
click at [80, 120] on link "Threads" at bounding box center [56, 123] width 98 height 16
